Goal: Communication & Community: Connect with others

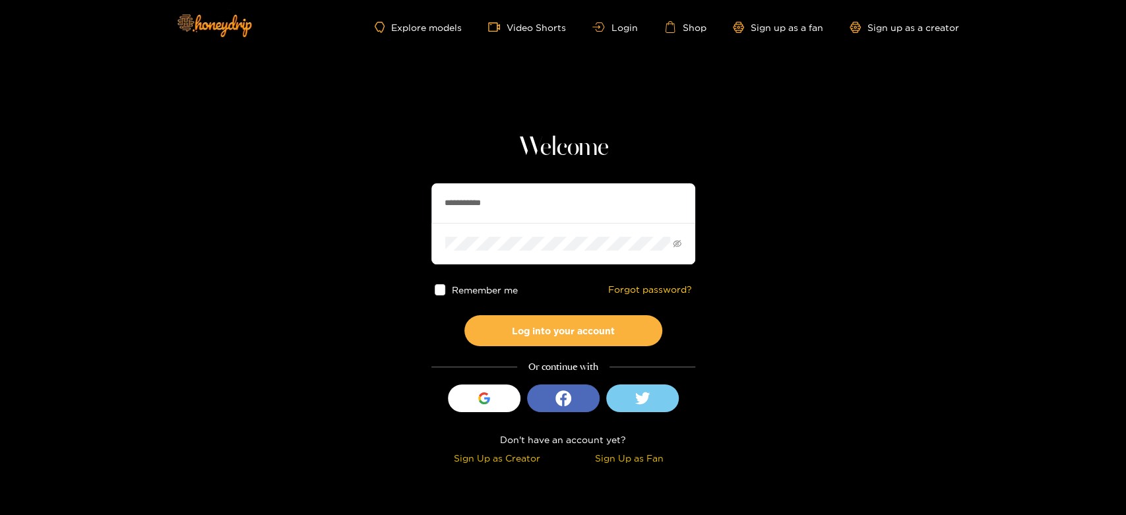
drag, startPoint x: 505, startPoint y: 203, endPoint x: 390, endPoint y: 203, distance: 115.5
click at [390, 203] on section "**********" at bounding box center [563, 234] width 1126 height 469
paste input "text"
type input "********"
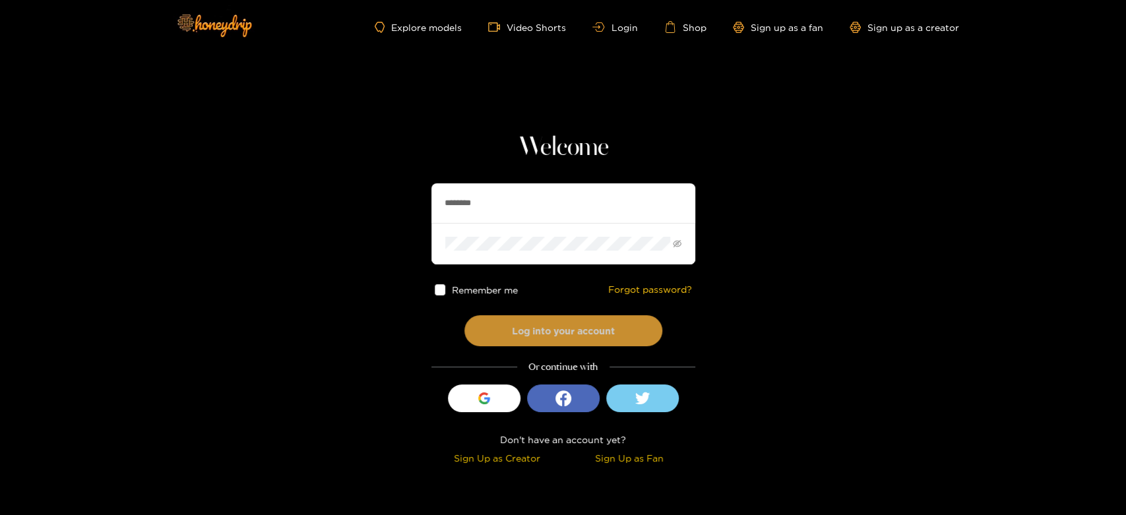
click at [512, 340] on button "Log into your account" at bounding box center [564, 330] width 198 height 31
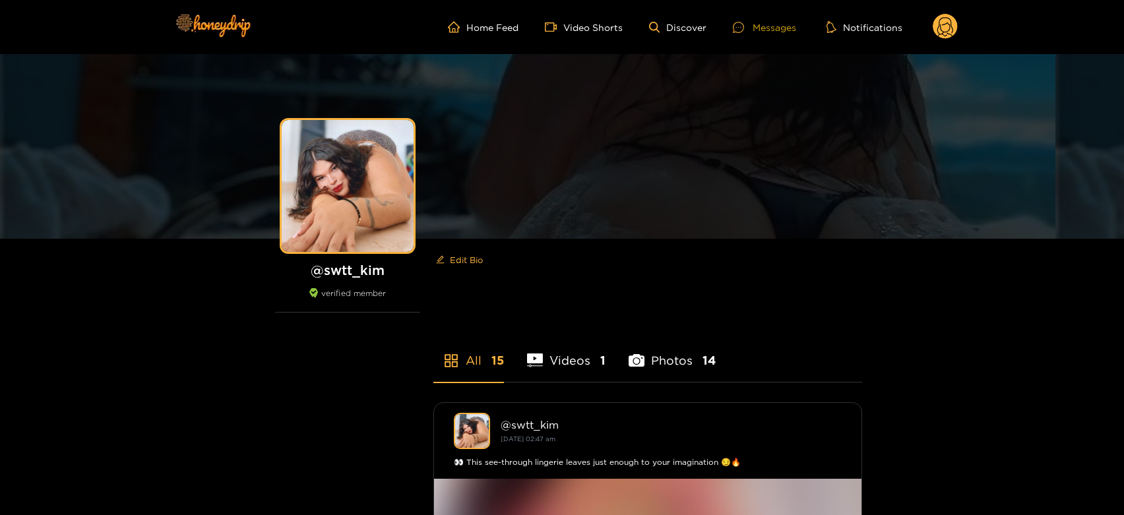
click at [746, 30] on div at bounding box center [743, 27] width 20 height 11
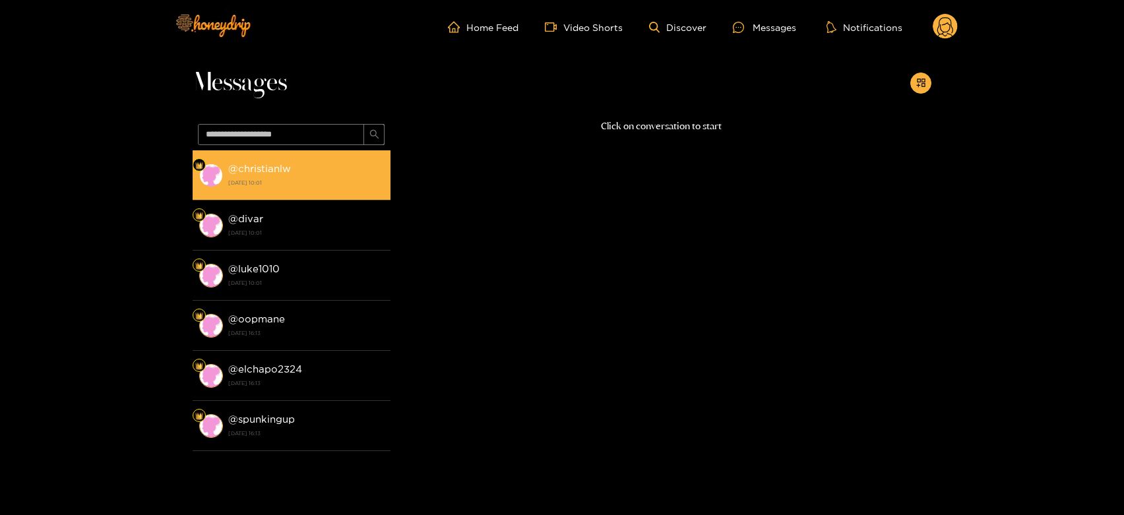
click at [214, 170] on img at bounding box center [211, 176] width 24 height 24
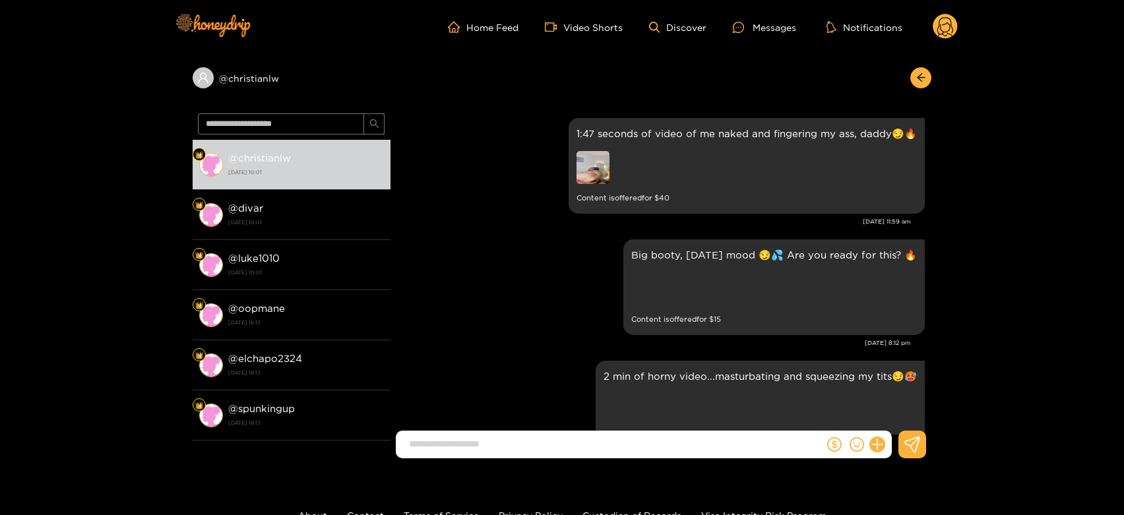
scroll to position [2399, 0]
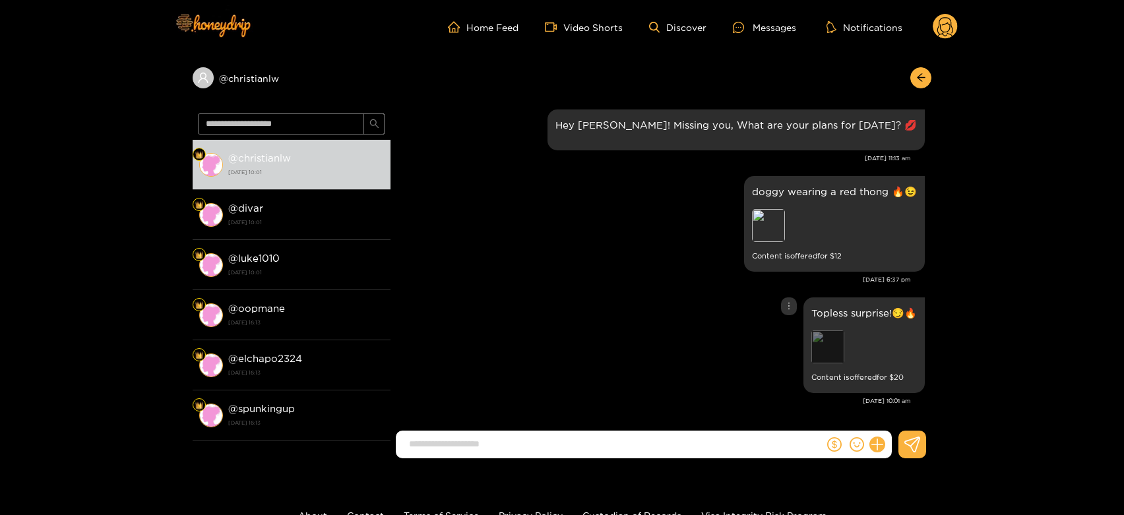
click at [829, 352] on div "Preview" at bounding box center [828, 347] width 33 height 33
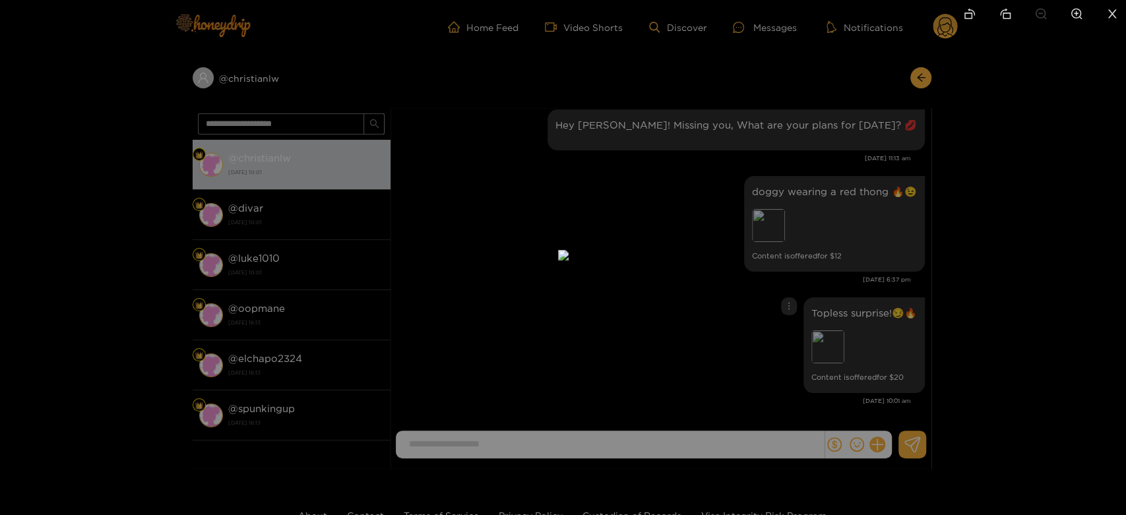
click at [849, 246] on div at bounding box center [563, 257] width 1126 height 515
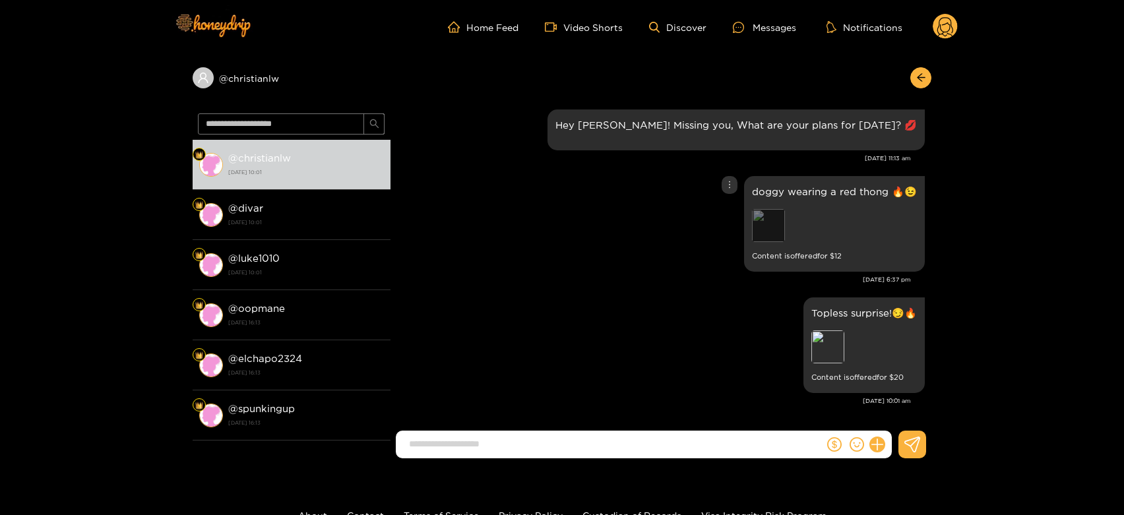
click at [771, 228] on div "Preview" at bounding box center [768, 225] width 33 height 33
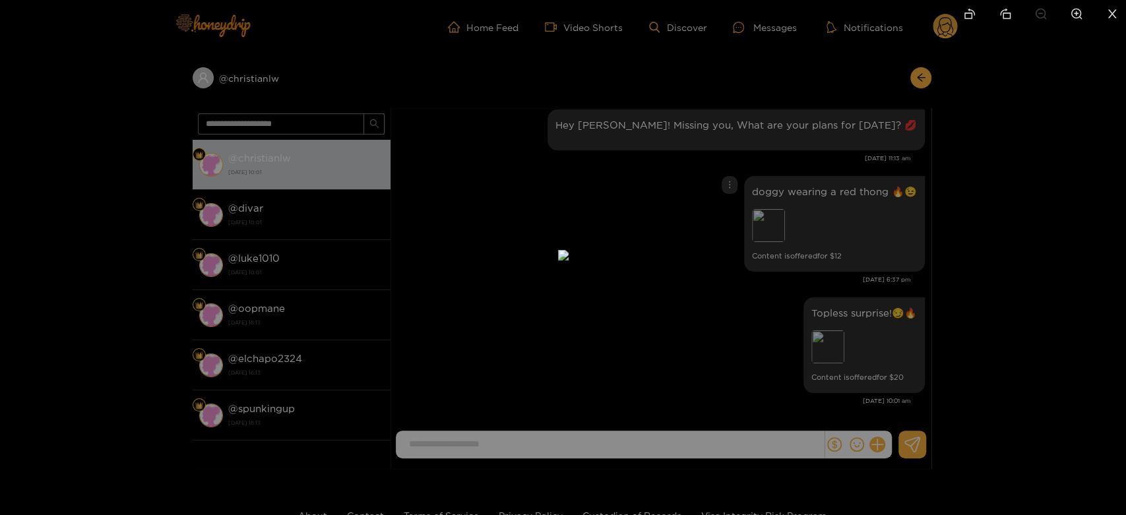
click at [839, 347] on div at bounding box center [563, 257] width 1126 height 515
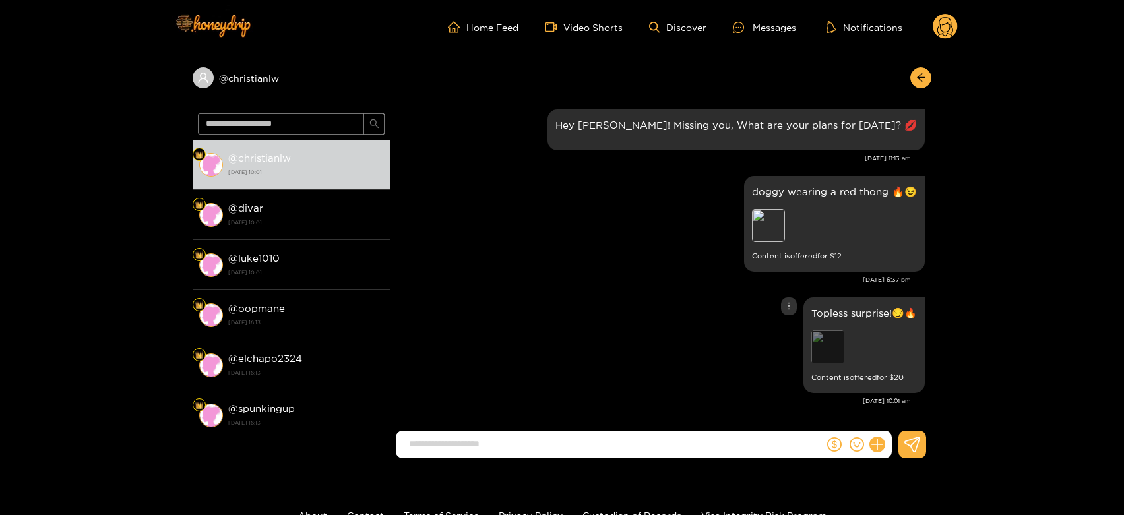
click at [833, 344] on div "Preview" at bounding box center [828, 347] width 33 height 33
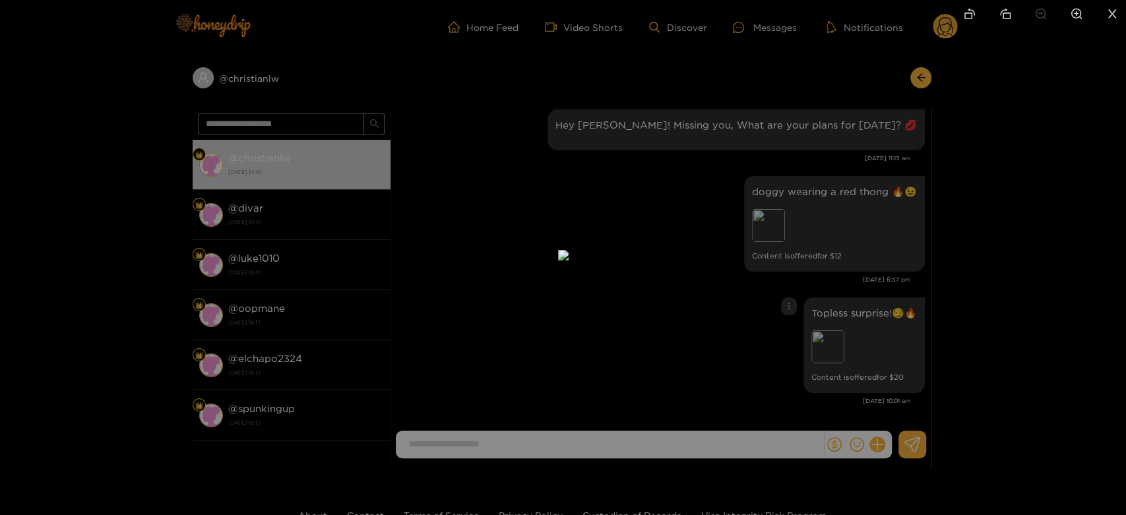
click at [835, 344] on div at bounding box center [563, 257] width 1126 height 515
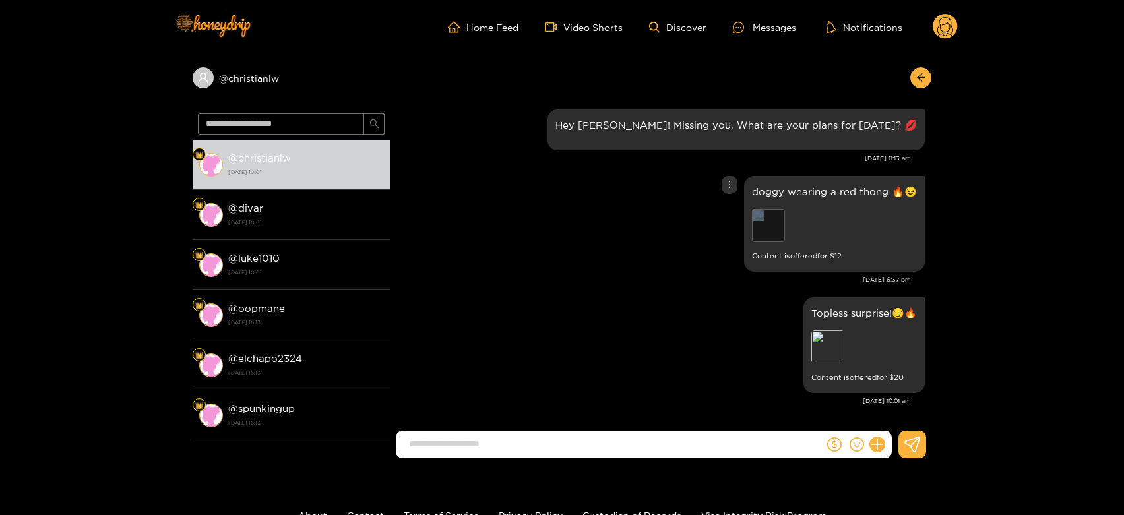
drag, startPoint x: 787, startPoint y: 217, endPoint x: 779, endPoint y: 217, distance: 8.6
click at [779, 217] on div "Preview" at bounding box center [834, 227] width 165 height 36
drag, startPoint x: 779, startPoint y: 217, endPoint x: 803, endPoint y: 230, distance: 27.8
click at [777, 217] on div "Preview" at bounding box center [768, 225] width 33 height 33
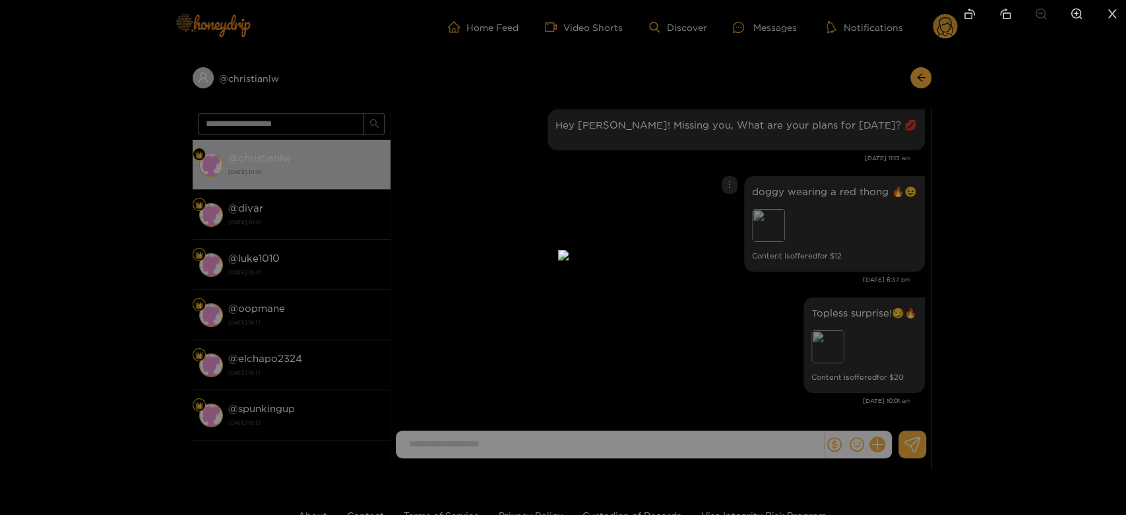
click at [868, 257] on div at bounding box center [563, 257] width 1126 height 515
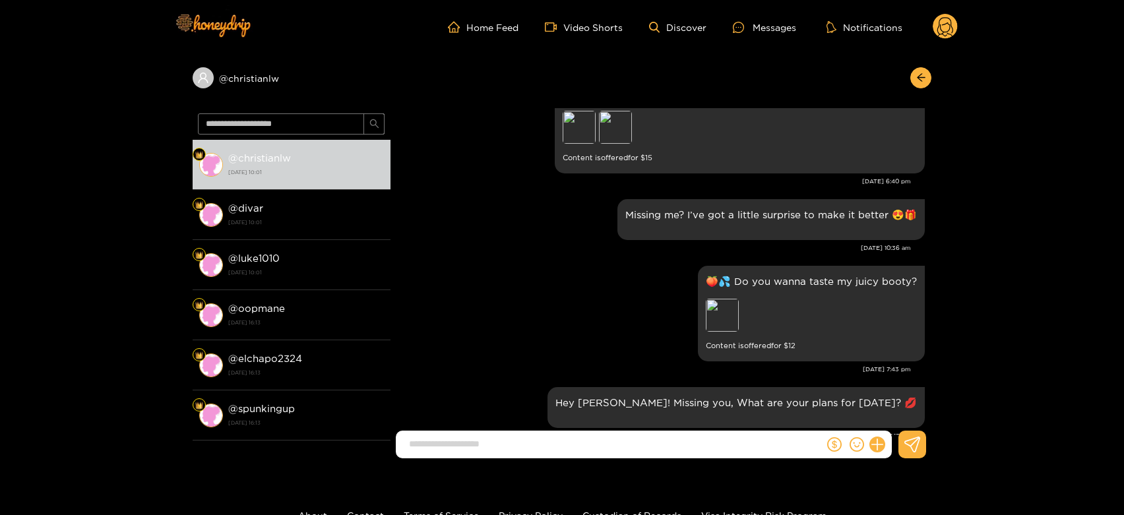
scroll to position [2106, 0]
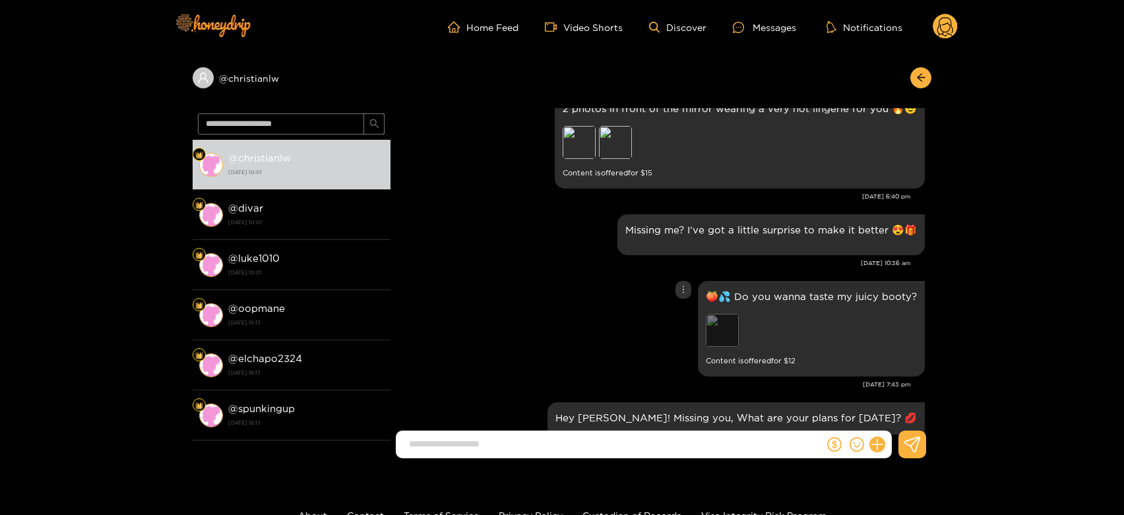
click at [724, 321] on div "Preview" at bounding box center [722, 330] width 33 height 33
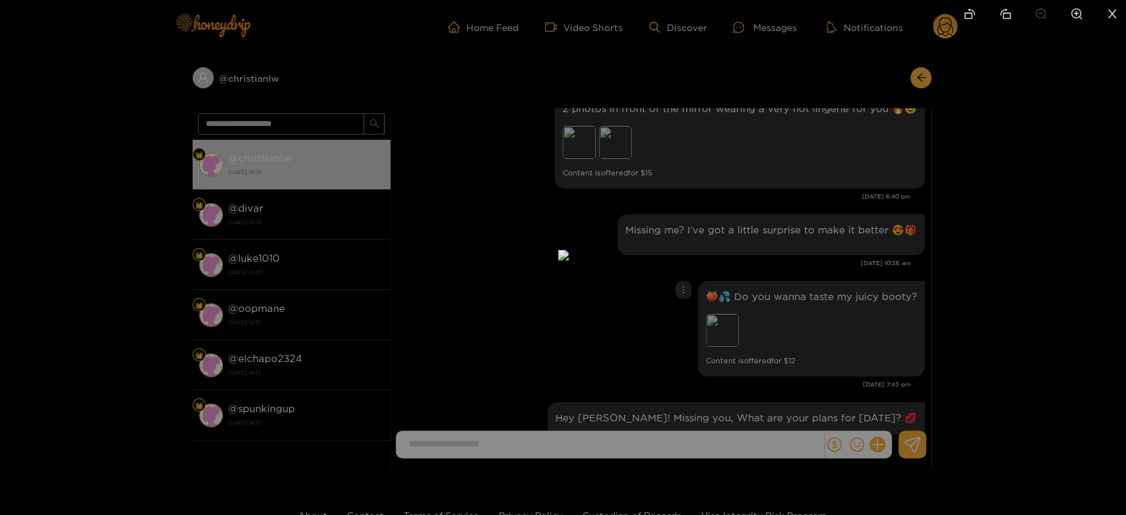
click at [848, 321] on div at bounding box center [563, 257] width 1126 height 515
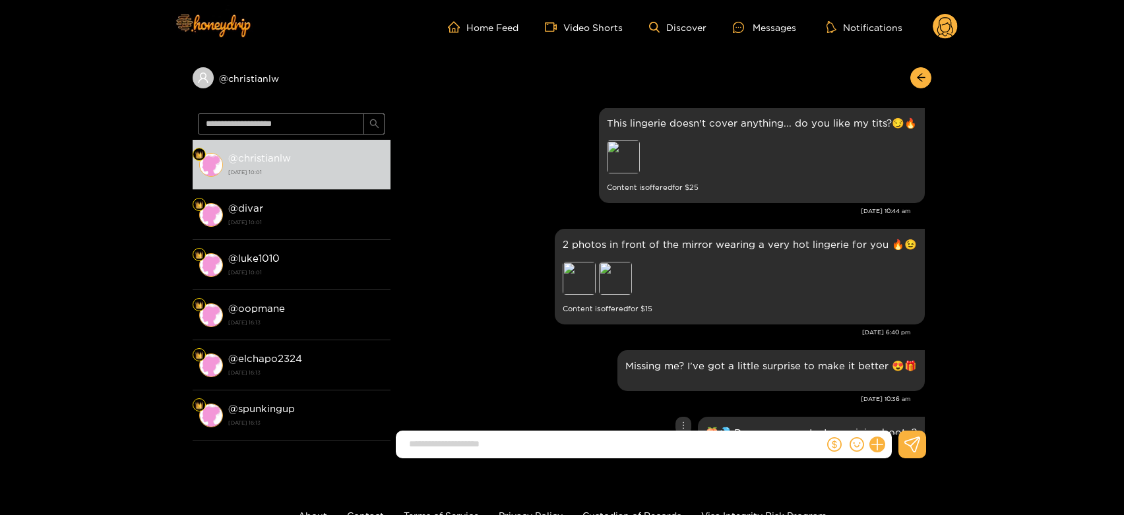
scroll to position [1885, 0]
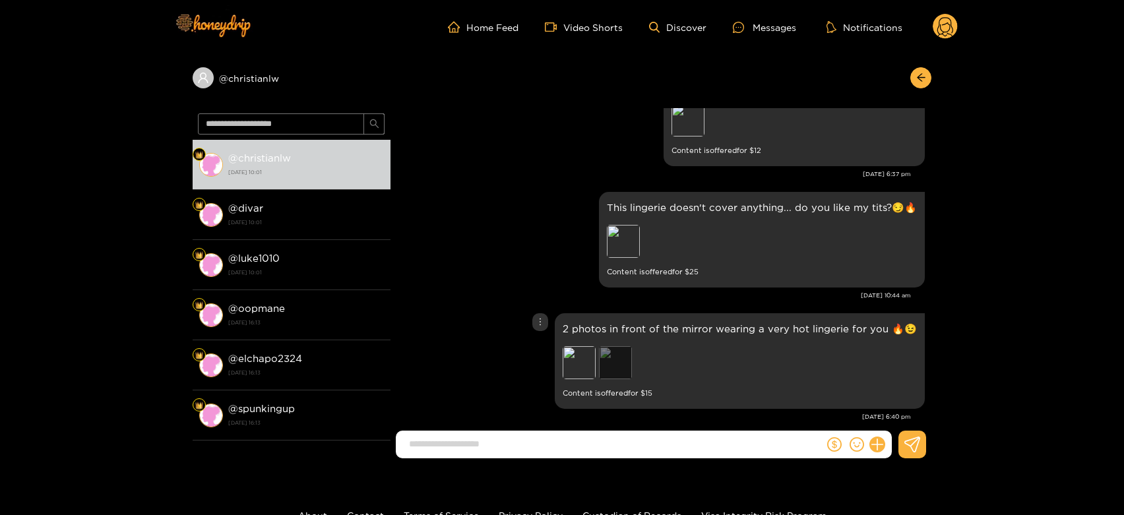
click at [628, 356] on div "Preview" at bounding box center [615, 362] width 33 height 33
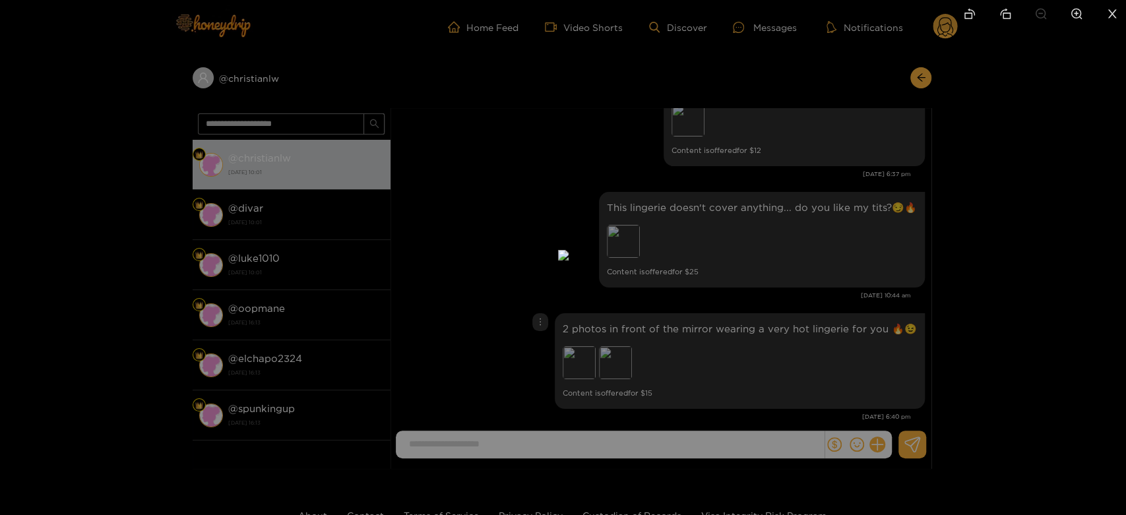
click at [818, 326] on div at bounding box center [563, 257] width 1126 height 515
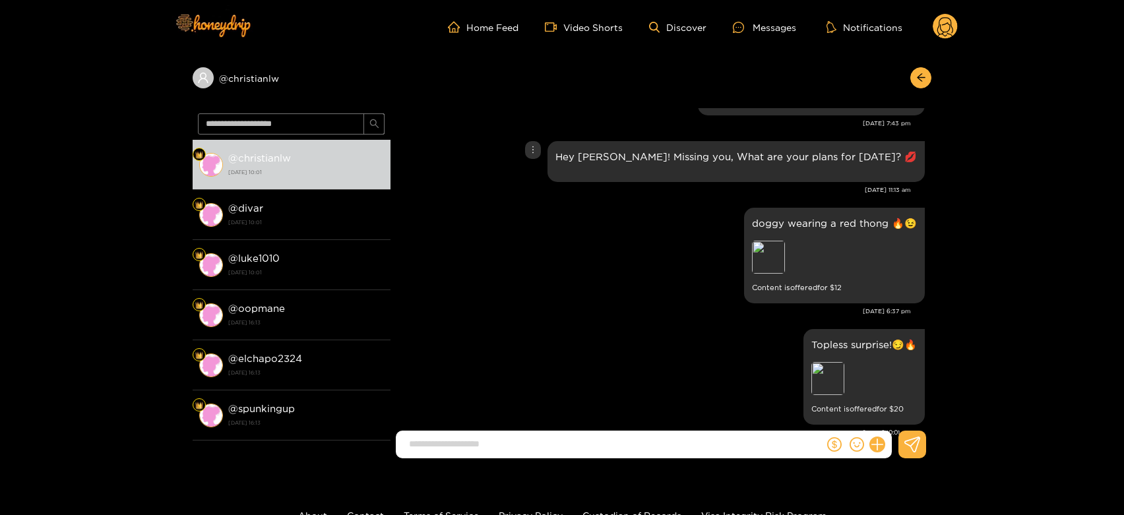
scroll to position [2399, 0]
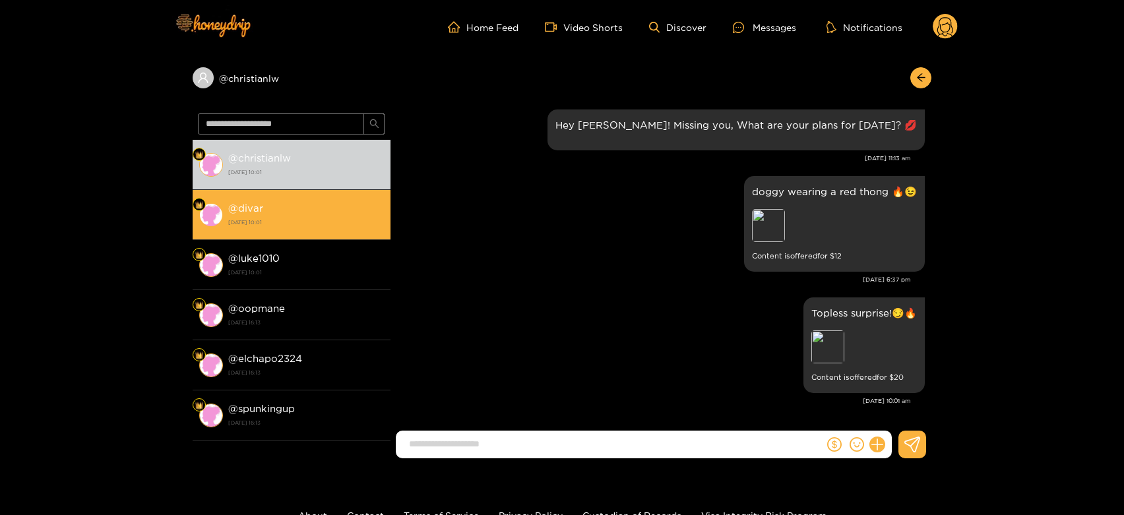
click at [351, 226] on strong "[DATE] 10:01" at bounding box center [306, 222] width 156 height 12
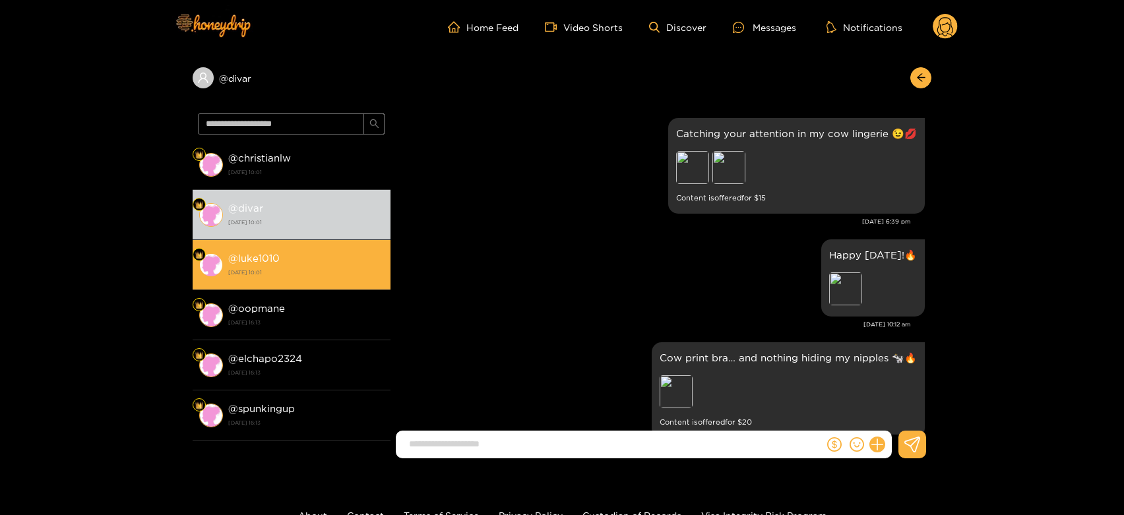
scroll to position [2500, 0]
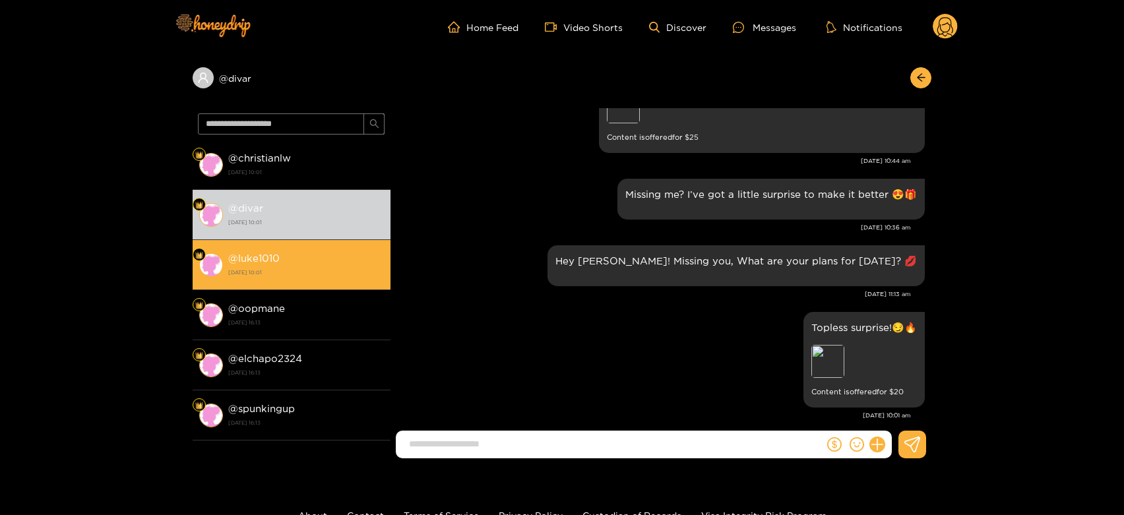
click at [276, 284] on li "@ luke1010 [DATE] 10:01" at bounding box center [292, 265] width 198 height 50
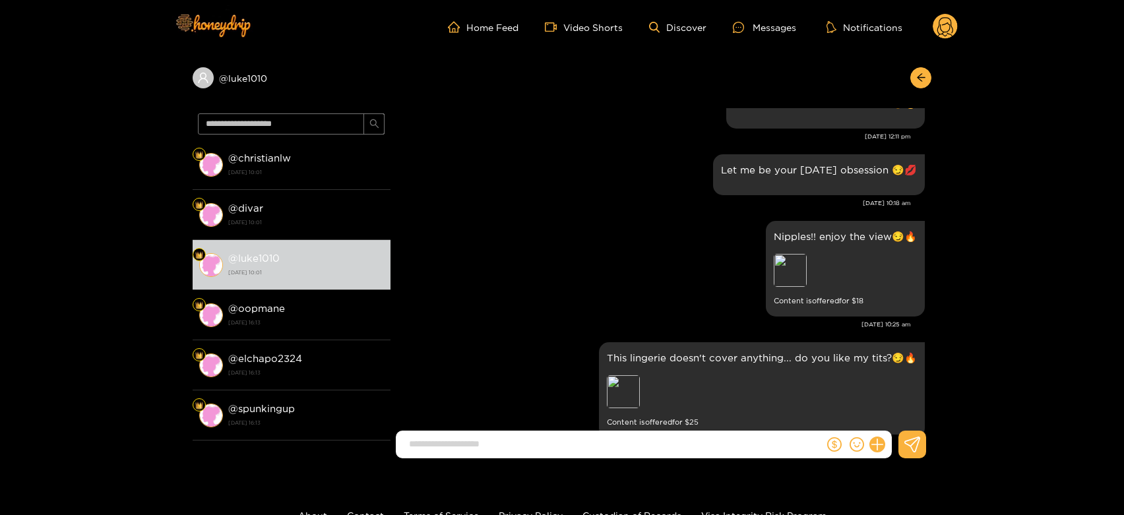
scroll to position [2240, 0]
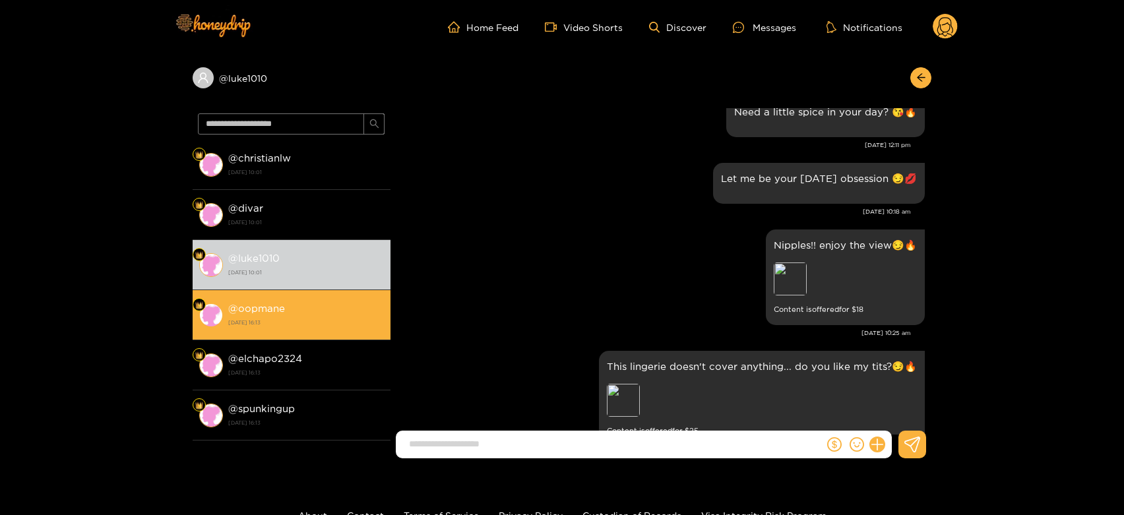
click at [229, 303] on strong "@ oopmane" at bounding box center [256, 308] width 57 height 11
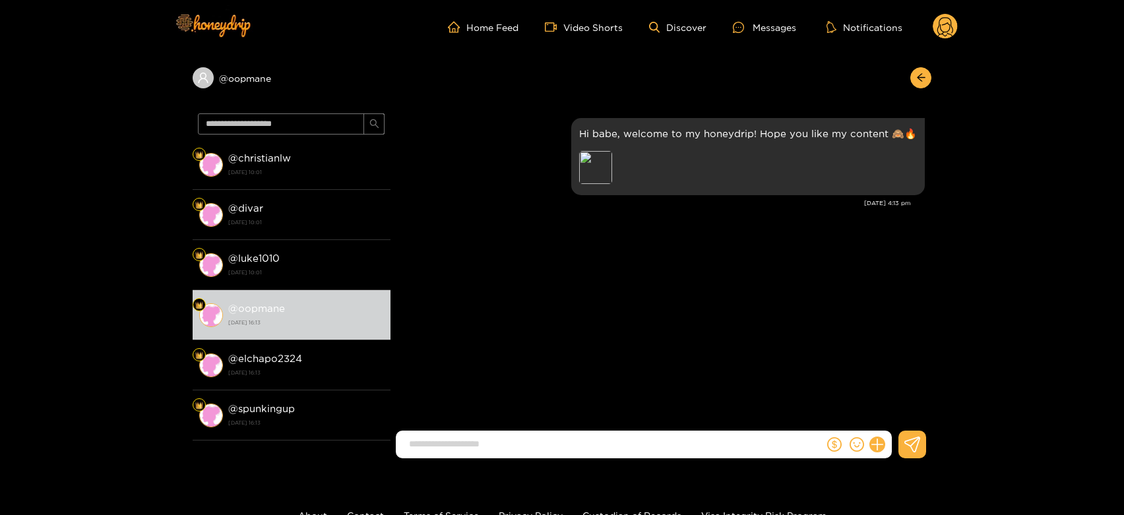
drag, startPoint x: 278, startPoint y: 347, endPoint x: 909, endPoint y: 40, distance: 701.5
click at [288, 347] on li "@ elchapo2324 [DATE] 16:13" at bounding box center [292, 365] width 198 height 50
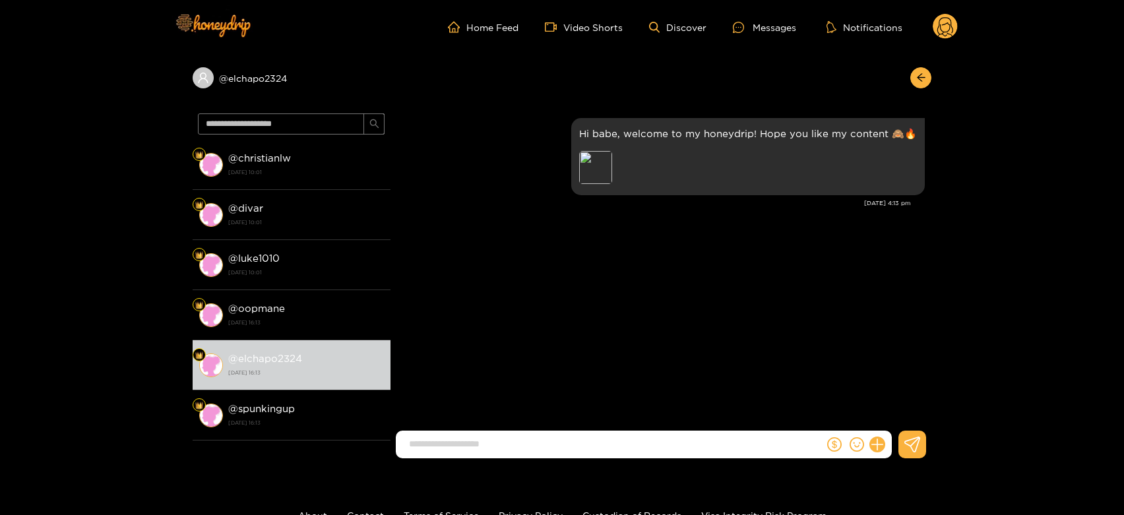
click at [951, 25] on icon at bounding box center [946, 28] width 16 height 23
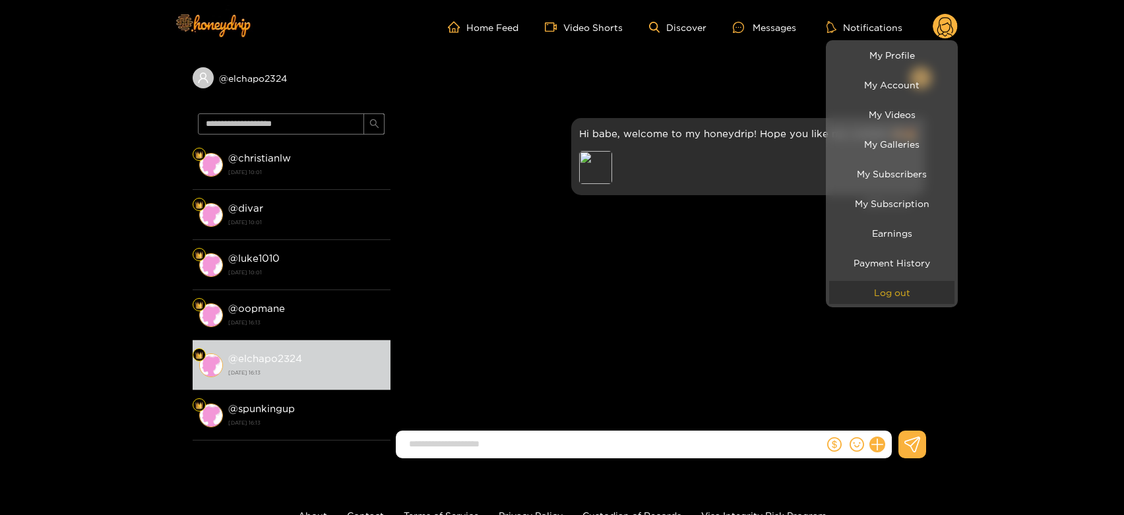
click at [882, 289] on button "Log out" at bounding box center [891, 292] width 125 height 23
